Goal: Task Accomplishment & Management: Complete application form

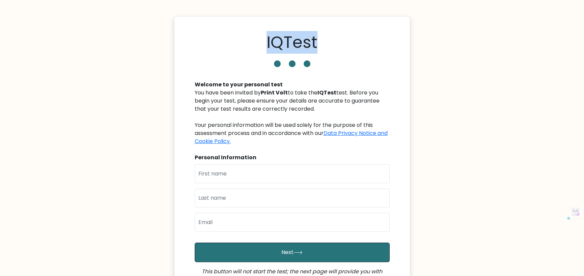
drag, startPoint x: 289, startPoint y: 45, endPoint x: 367, endPoint y: 45, distance: 78.3
click at [362, 45] on div "IQTest" at bounding box center [292, 44] width 203 height 22
click at [367, 45] on div "IQTest" at bounding box center [292, 44] width 203 height 22
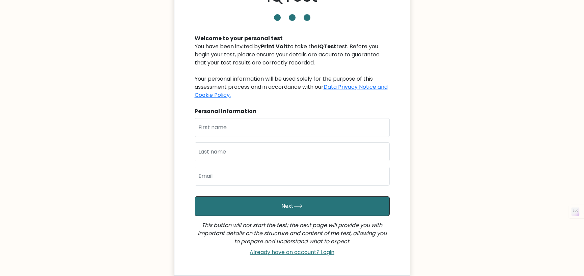
scroll to position [103, 0]
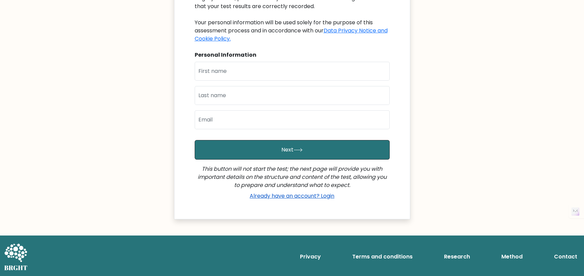
click at [283, 196] on link "Already have an account? Login" at bounding box center [292, 196] width 90 height 8
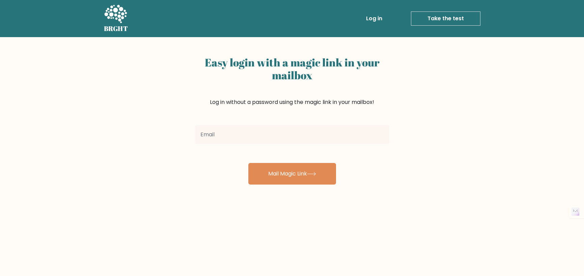
click at [446, 119] on div "Easy login with a magic link in your mailbox Log in without a password using th…" at bounding box center [292, 165] width 584 height 256
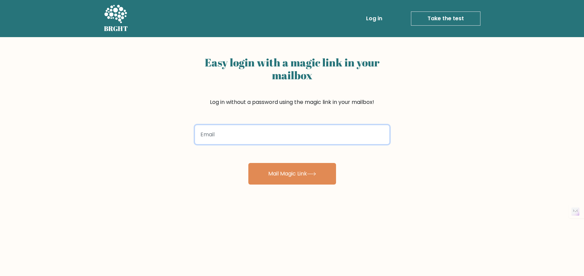
click at [298, 135] on input "email" at bounding box center [292, 134] width 194 height 19
type input "muhammadzeeshanjabbar@gmail.com"
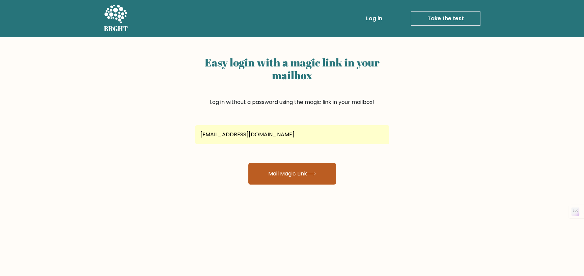
click at [305, 170] on button "Mail Magic Link" at bounding box center [292, 174] width 88 height 22
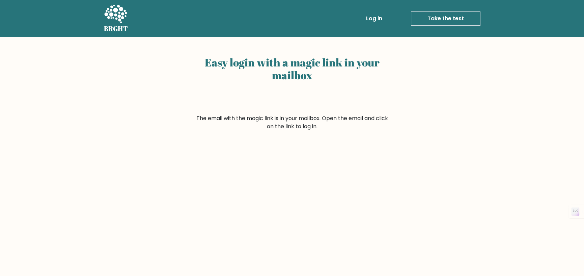
click at [557, 154] on div "Easy login with a magic link in your mailbox The email with the magic link is i…" at bounding box center [292, 165] width 584 height 256
click at [406, 131] on div "Easy login with a magic link in your mailbox The email with the magic link is i…" at bounding box center [292, 165] width 584 height 256
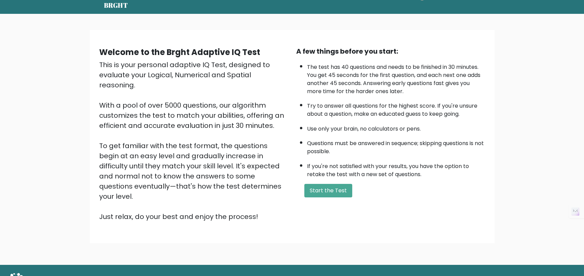
scroll to position [33, 0]
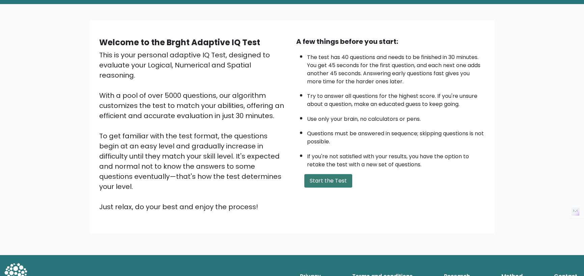
click at [327, 177] on button "Start the Test" at bounding box center [328, 180] width 48 height 13
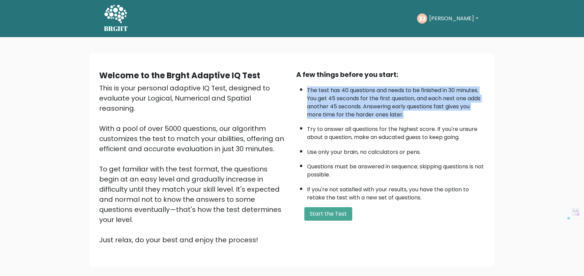
drag, startPoint x: 306, startPoint y: 88, endPoint x: 441, endPoint y: 114, distance: 137.1
click at [441, 114] on ul "The test has 40 questions and needs to be finished in 30 minutes. You get 45 se…" at bounding box center [390, 142] width 189 height 119
click at [441, 114] on li "The test has 40 questions and needs to be finished in 30 minutes. You get 45 se…" at bounding box center [396, 101] width 178 height 36
drag, startPoint x: 422, startPoint y: 116, endPoint x: 308, endPoint y: 91, distance: 116.9
click at [308, 91] on li "The test has 40 questions and needs to be finished in 30 minutes. You get 45 se…" at bounding box center [396, 101] width 178 height 36
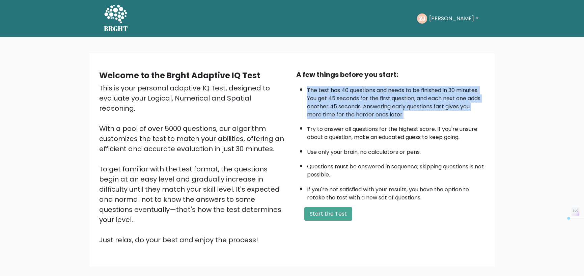
click at [308, 91] on li "The test has 40 questions and needs to be finished in 30 minutes. You get 45 se…" at bounding box center [396, 101] width 178 height 36
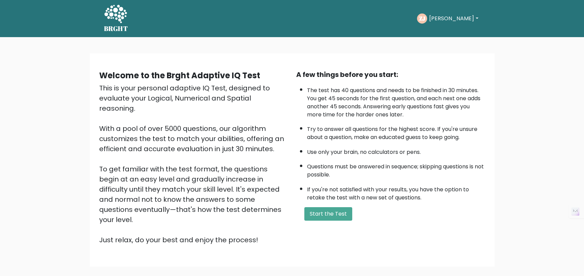
scroll to position [33, 0]
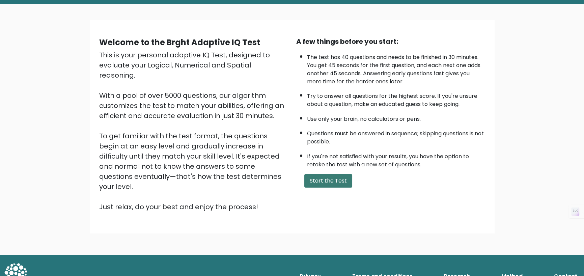
click at [337, 180] on button "Start the Test" at bounding box center [328, 180] width 48 height 13
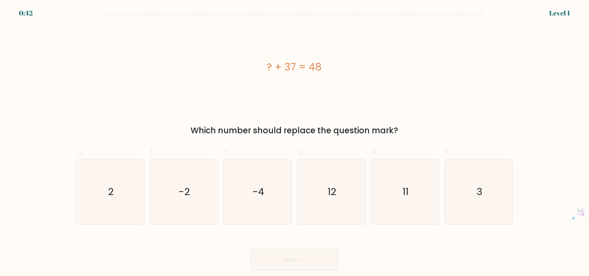
drag, startPoint x: 266, startPoint y: 70, endPoint x: 344, endPoint y: 71, distance: 77.6
click at [344, 71] on div "? + 37 = 48" at bounding box center [294, 66] width 437 height 15
click at [346, 71] on div "? + 37 = 48" at bounding box center [294, 66] width 437 height 15
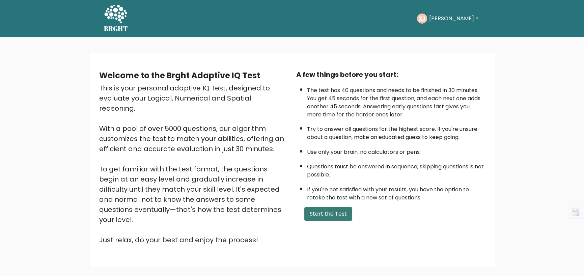
click at [336, 212] on button "Start the Test" at bounding box center [328, 213] width 48 height 13
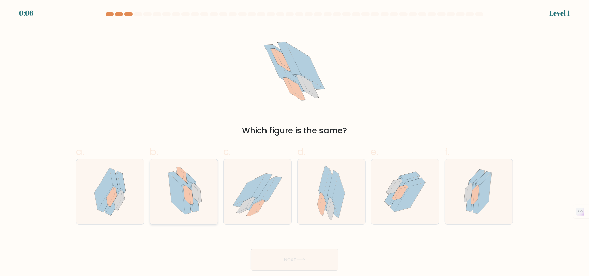
click at [182, 178] on icon at bounding box center [178, 177] width 19 height 13
click at [294, 142] on input "b." at bounding box center [294, 140] width 0 height 4
radio input "true"
click at [321, 259] on button "Next" at bounding box center [295, 260] width 88 height 22
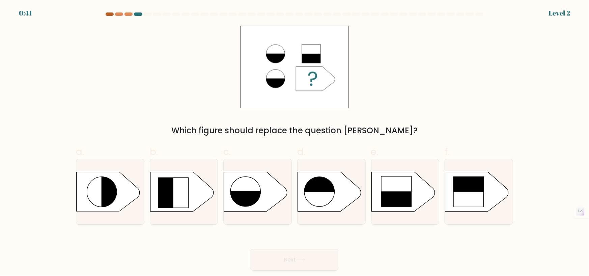
click at [111, 15] on div at bounding box center [110, 13] width 8 height 3
click at [333, 180] on rect at bounding box center [317, 175] width 35 height 34
click at [295, 142] on input "d." at bounding box center [294, 140] width 0 height 4
radio input "true"
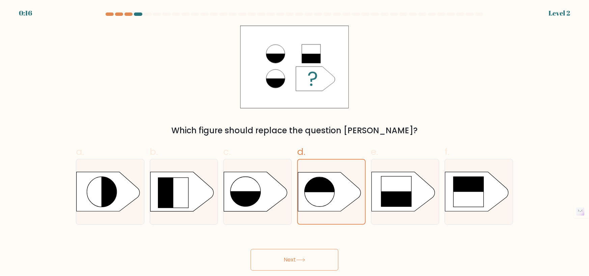
click at [308, 258] on button "Next" at bounding box center [295, 260] width 88 height 22
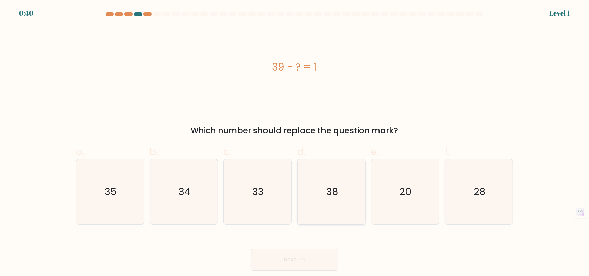
click at [339, 190] on icon "38" at bounding box center [331, 191] width 65 height 65
click at [295, 142] on input "d. 38" at bounding box center [294, 140] width 0 height 4
radio input "true"
click at [319, 261] on button "Next" at bounding box center [295, 260] width 88 height 22
click at [302, 255] on button "Next" at bounding box center [295, 260] width 88 height 22
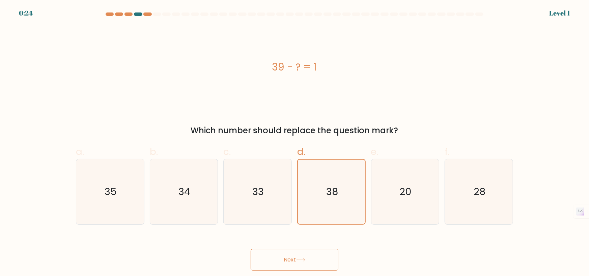
click at [288, 257] on button "Next" at bounding box center [295, 260] width 88 height 22
click at [329, 185] on icon "38" at bounding box center [331, 192] width 64 height 64
click at [295, 142] on input "d. 38" at bounding box center [294, 140] width 0 height 4
click at [295, 261] on button "Next" at bounding box center [295, 260] width 88 height 22
click at [251, 249] on button "Next" at bounding box center [295, 260] width 88 height 22
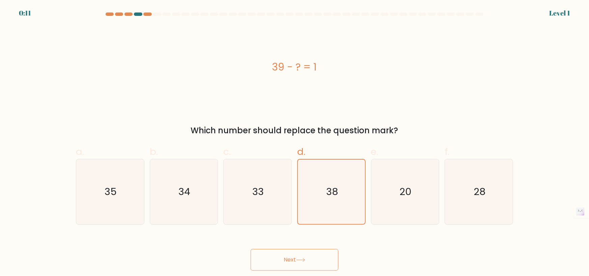
click at [303, 256] on button "Next" at bounding box center [295, 260] width 88 height 22
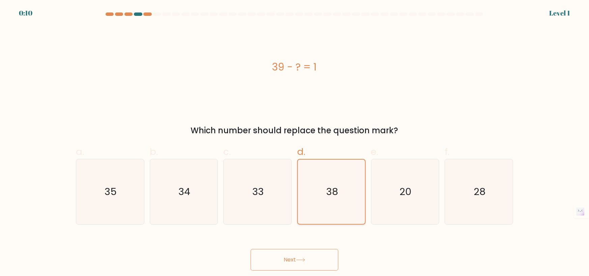
click at [320, 186] on icon "38" at bounding box center [331, 192] width 64 height 64
click at [295, 142] on input "d. 38" at bounding box center [294, 140] width 0 height 4
click at [309, 260] on button "Next" at bounding box center [295, 260] width 88 height 22
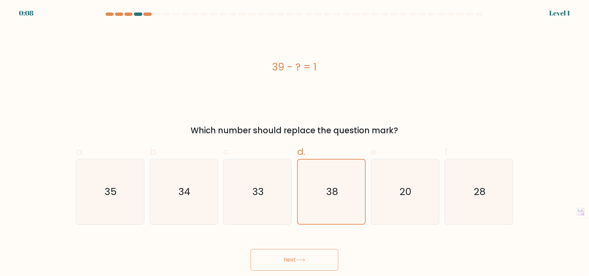
click at [309, 260] on button "Next" at bounding box center [295, 260] width 88 height 22
click at [137, 13] on div at bounding box center [138, 13] width 8 height 3
click at [151, 13] on div at bounding box center [147, 13] width 8 height 3
click at [158, 13] on div at bounding box center [157, 13] width 8 height 3
click at [136, 13] on div at bounding box center [138, 13] width 8 height 3
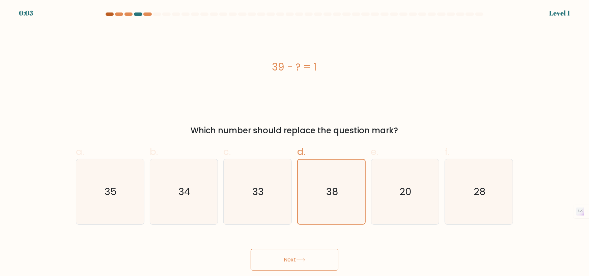
click at [110, 13] on div at bounding box center [110, 13] width 8 height 3
click at [313, 254] on button "Next" at bounding box center [295, 260] width 88 height 22
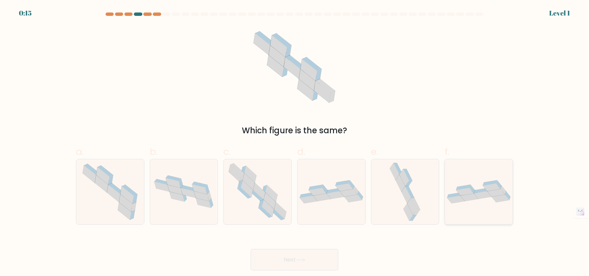
click at [463, 172] on div at bounding box center [479, 192] width 68 height 66
click at [295, 142] on input "f." at bounding box center [294, 140] width 0 height 4
radio input "true"
click at [302, 258] on icon at bounding box center [300, 260] width 9 height 4
click at [307, 252] on button "Next" at bounding box center [295, 260] width 88 height 22
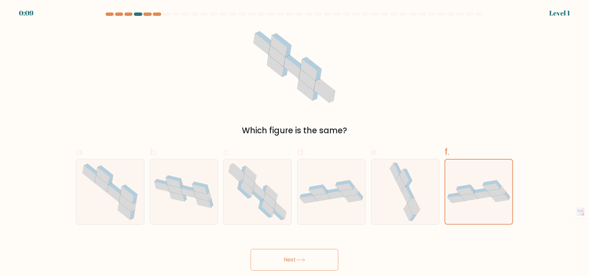
click at [307, 252] on button "Next" at bounding box center [295, 260] width 88 height 22
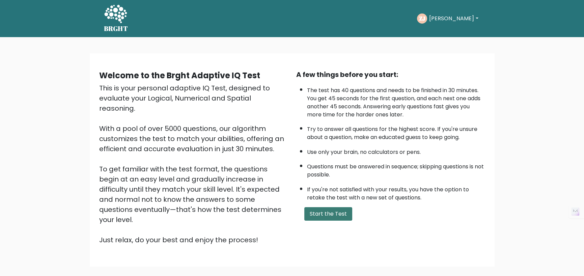
click at [340, 212] on button "Start the Test" at bounding box center [328, 213] width 48 height 13
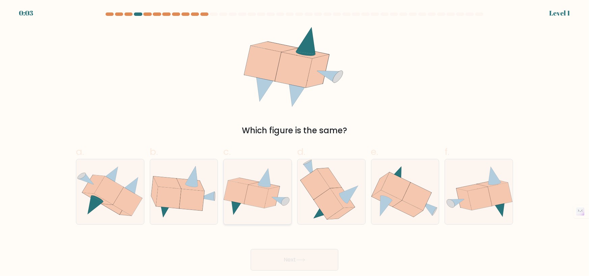
click at [268, 172] on icon at bounding box center [264, 177] width 13 height 18
click at [294, 142] on input "c." at bounding box center [294, 140] width 0 height 4
radio input "true"
click at [323, 263] on button "Next" at bounding box center [295, 260] width 88 height 22
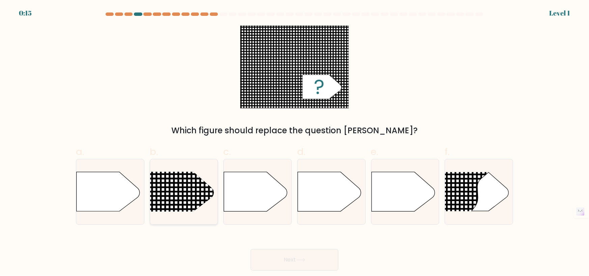
click at [178, 187] on line at bounding box center [137, 187] width 330 height 0
click at [294, 142] on input "b." at bounding box center [294, 140] width 0 height 4
radio input "true"
click at [309, 256] on button "Next" at bounding box center [295, 260] width 88 height 22
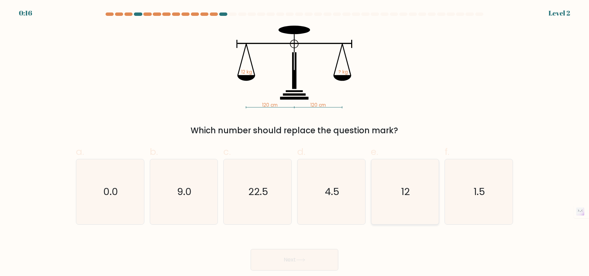
click at [402, 176] on icon "12" at bounding box center [404, 191] width 65 height 65
click at [295, 142] on input "e. 12" at bounding box center [294, 140] width 0 height 4
radio input "true"
click at [326, 252] on button "Next" at bounding box center [295, 260] width 88 height 22
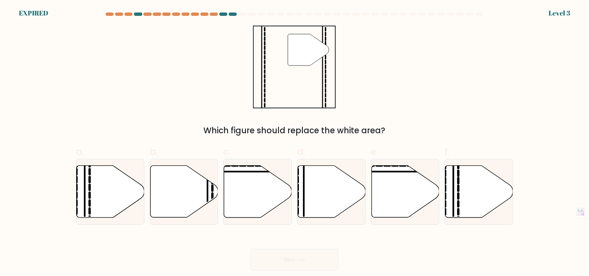
drag, startPoint x: 226, startPoint y: 130, endPoint x: 370, endPoint y: 130, distance: 144.0
click at [362, 130] on div "Which figure should replace the white area?" at bounding box center [294, 130] width 429 height 12
click at [370, 130] on div "Which figure should replace the white area?" at bounding box center [294, 130] width 429 height 12
click at [248, 130] on div "Which figure should replace the white area?" at bounding box center [294, 130] width 429 height 12
click at [224, 130] on div "Which figure should replace the white area?" at bounding box center [294, 130] width 429 height 12
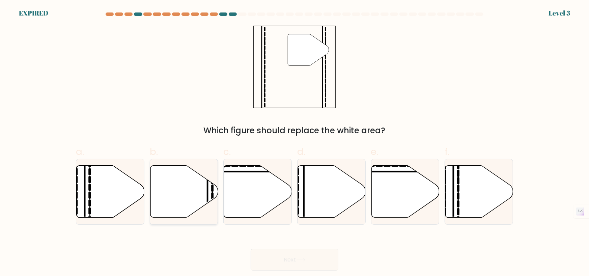
click at [182, 180] on icon at bounding box center [184, 192] width 68 height 52
click at [294, 142] on input "b." at bounding box center [294, 140] width 0 height 4
radio input "true"
click at [325, 259] on div "Next" at bounding box center [294, 252] width 445 height 38
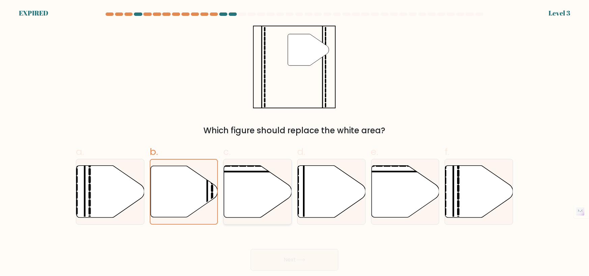
click at [236, 191] on icon at bounding box center [258, 192] width 68 height 52
click at [294, 142] on input "c." at bounding box center [294, 140] width 0 height 4
radio input "true"
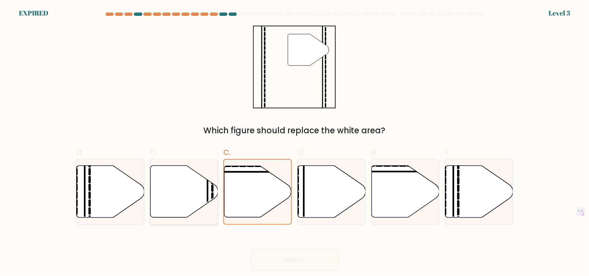
click at [192, 182] on icon at bounding box center [184, 192] width 68 height 52
click at [294, 142] on input "b." at bounding box center [294, 140] width 0 height 4
radio input "true"
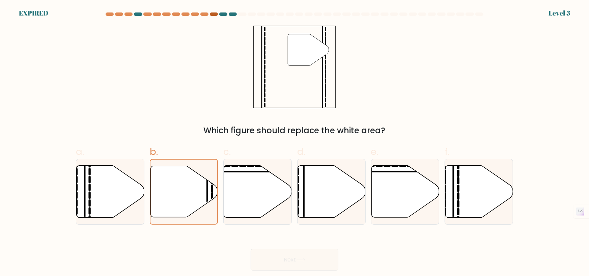
click at [213, 14] on div at bounding box center [214, 13] width 8 height 3
click at [561, 13] on form at bounding box center [294, 141] width 589 height 258
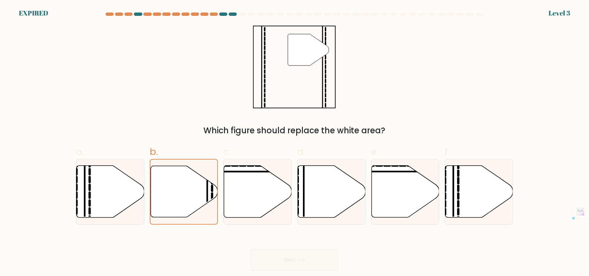
click at [561, 13] on form at bounding box center [294, 141] width 589 height 258
click at [238, 11] on div "EXPIRED Level 3" at bounding box center [294, 9] width 589 height 18
click at [233, 15] on div at bounding box center [233, 13] width 8 height 3
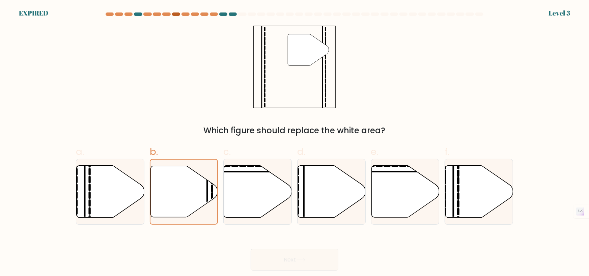
drag, startPoint x: 108, startPoint y: 17, endPoint x: 174, endPoint y: 15, distance: 66.1
click at [169, 15] on div at bounding box center [294, 15] width 445 height 6
click at [174, 15] on div at bounding box center [176, 13] width 8 height 3
